Goal: Transaction & Acquisition: Purchase product/service

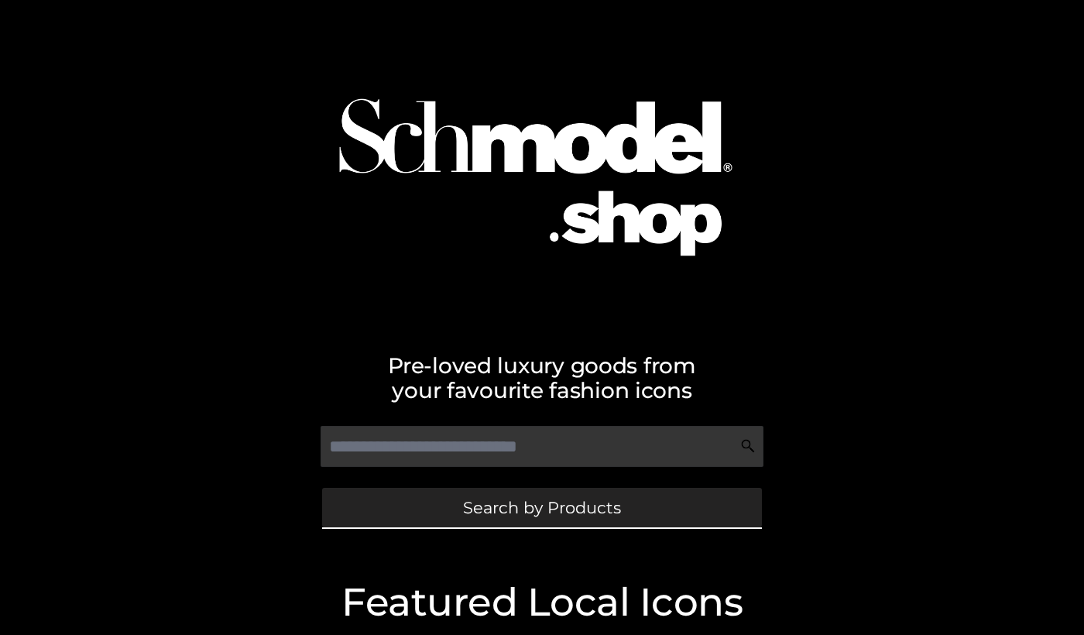
click at [458, 508] on link "Search by Products" at bounding box center [542, 507] width 440 height 39
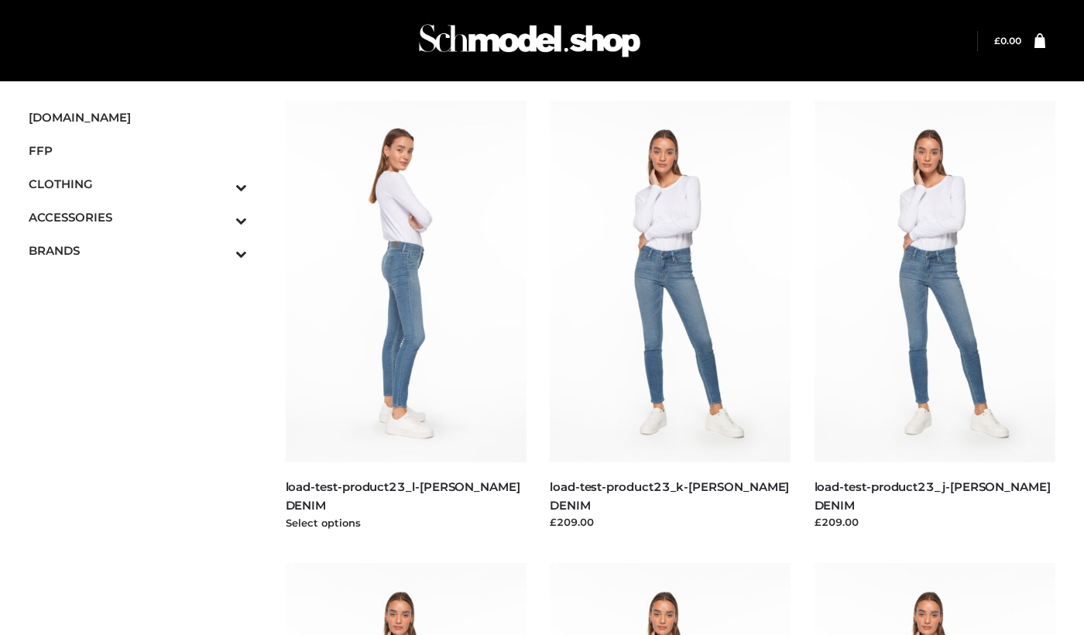
click at [403, 316] on img at bounding box center [407, 282] width 242 height 362
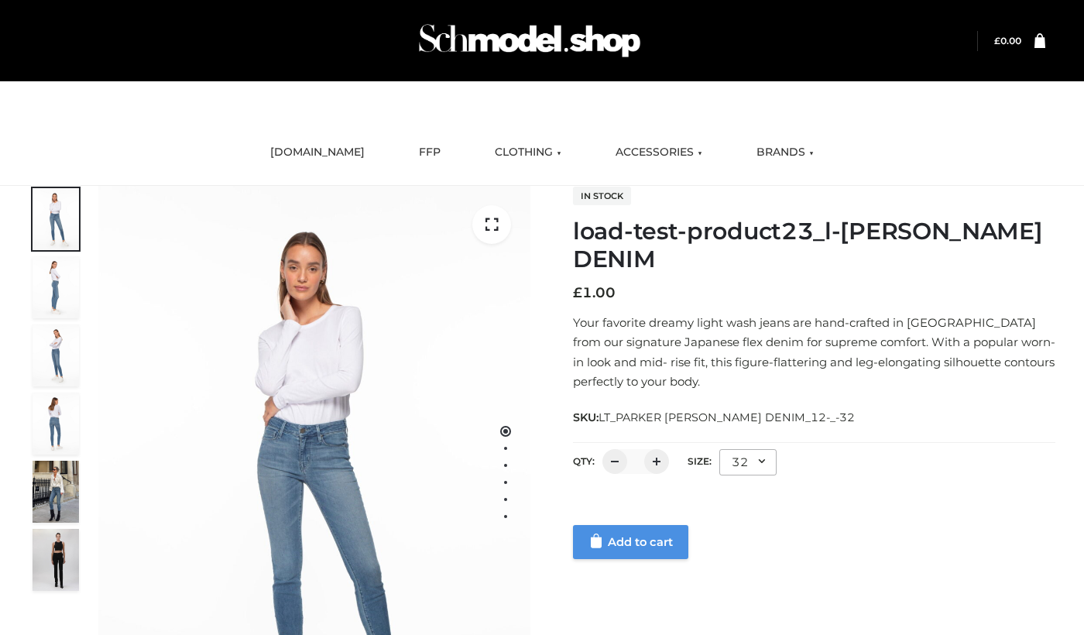
click at [615, 541] on link "Add to cart" at bounding box center [630, 542] width 115 height 34
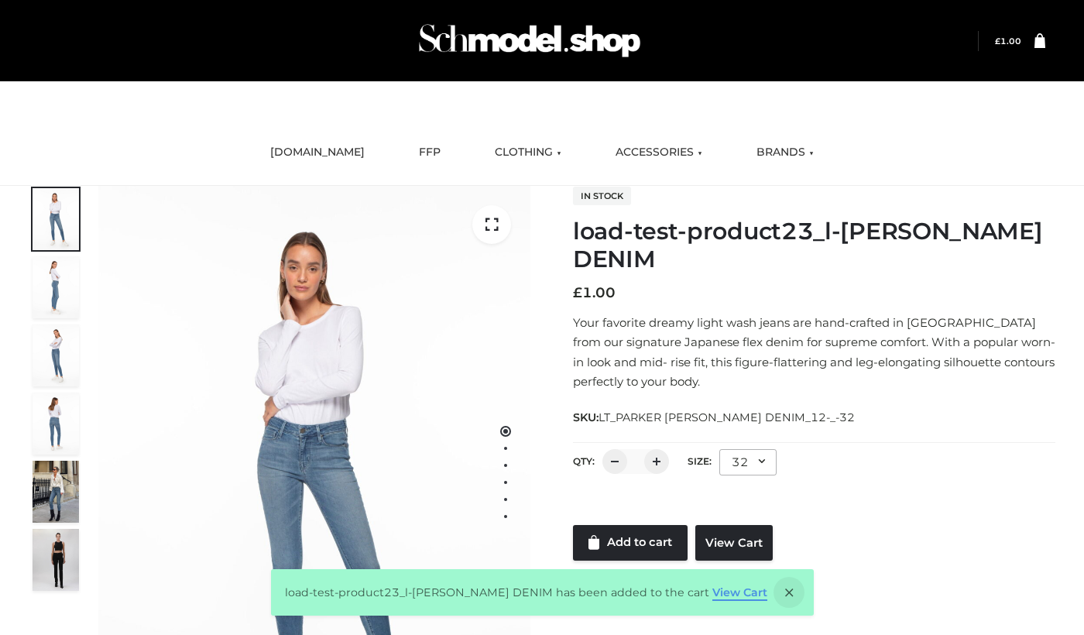
click at [739, 585] on link "View Cart" at bounding box center [739, 592] width 55 height 14
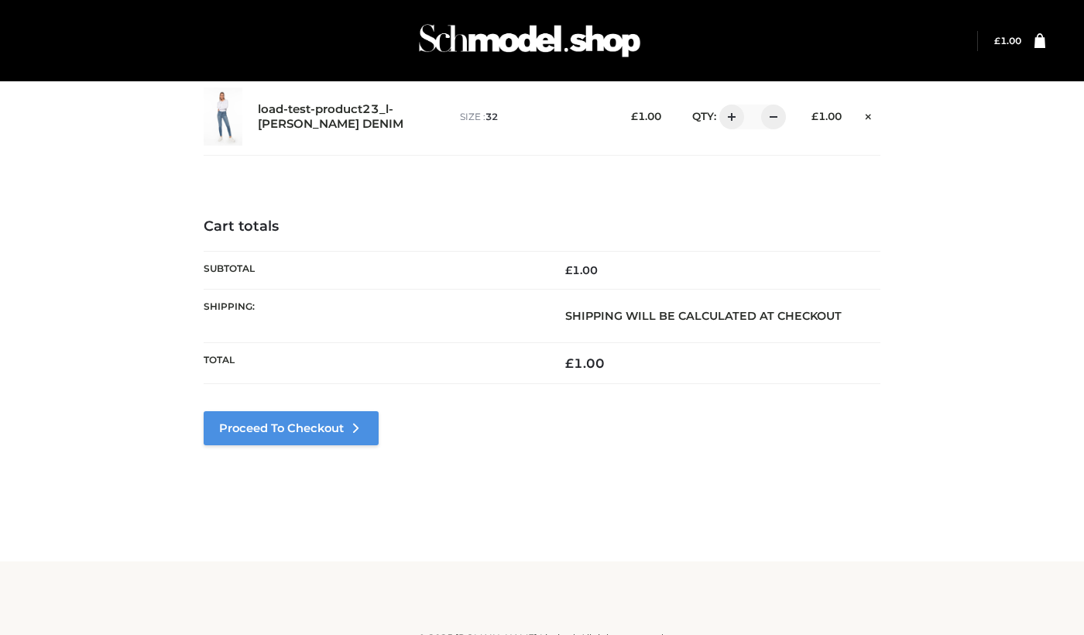
click at [345, 427] on link "Proceed to Checkout" at bounding box center [291, 428] width 175 height 34
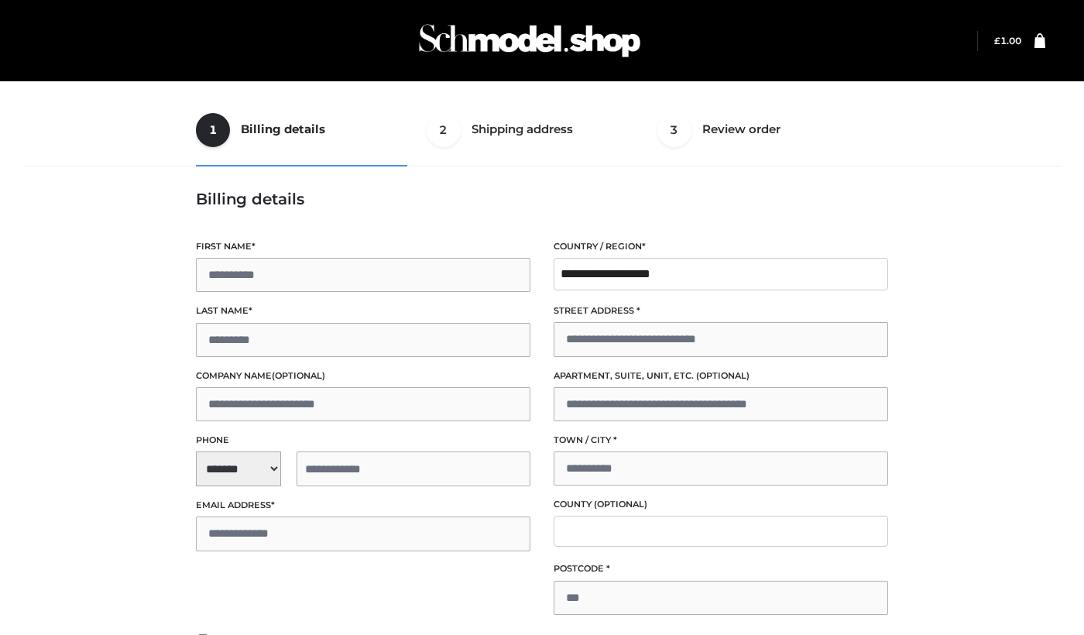
type input "****"
click at [112, 102] on div "1 Billing details Billing 2 Shipping address Shipping 3 Review order Order Cust…" at bounding box center [542, 427] width 1050 height 666
